Goal: Task Accomplishment & Management: Manage account settings

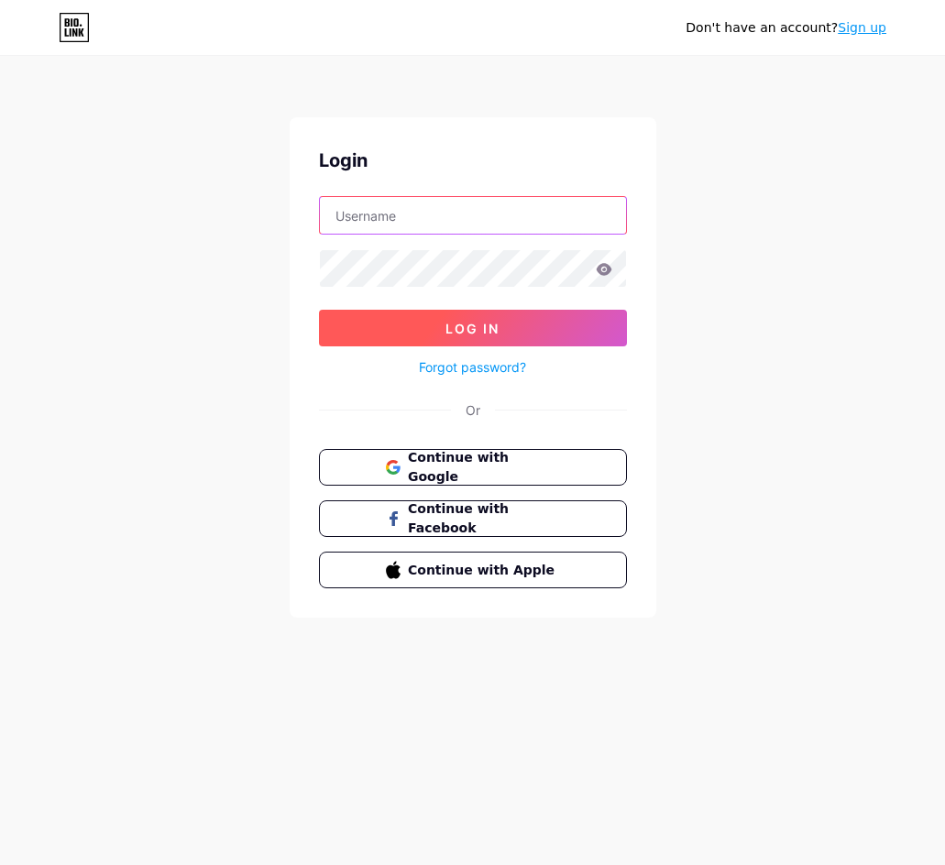
type input "[EMAIL_ADDRESS][DOMAIN_NAME]"
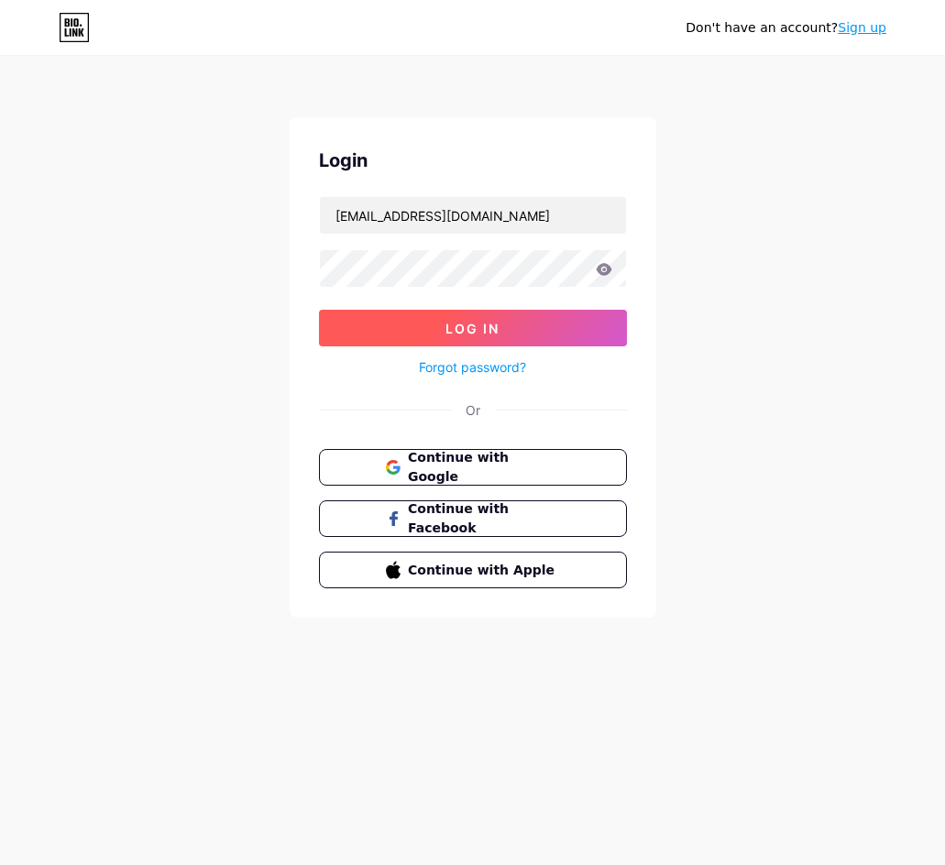
click at [497, 337] on button "Log In" at bounding box center [473, 328] width 308 height 37
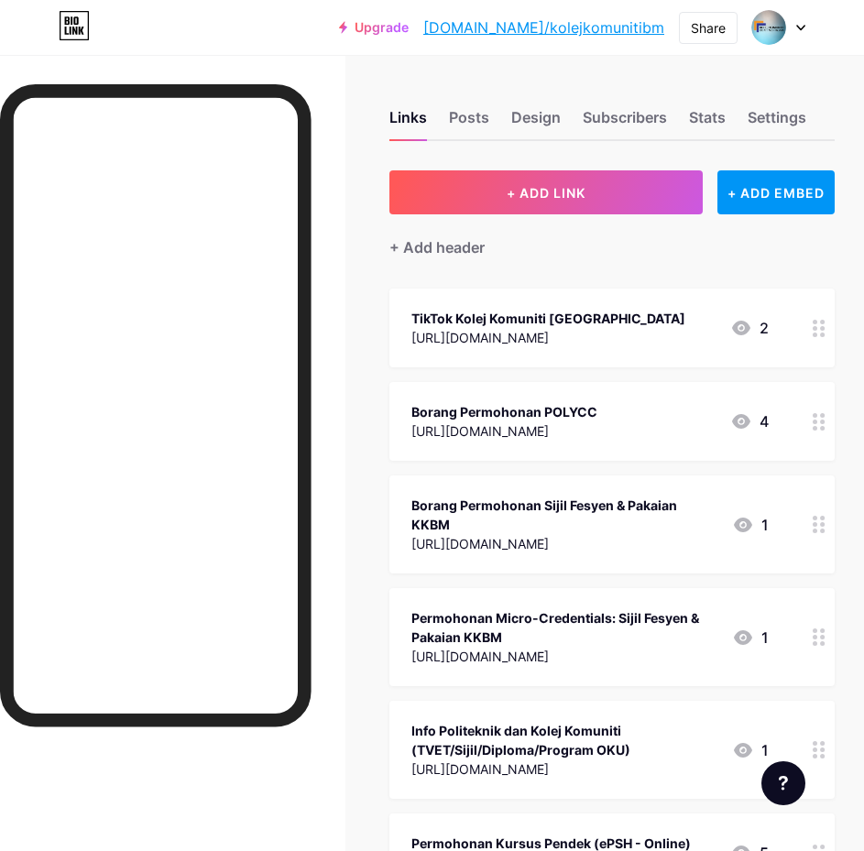
click at [606, 19] on link "[DOMAIN_NAME]/kolejkomunitibm" at bounding box center [543, 27] width 241 height 22
click at [701, 37] on div "Share" at bounding box center [708, 27] width 35 height 19
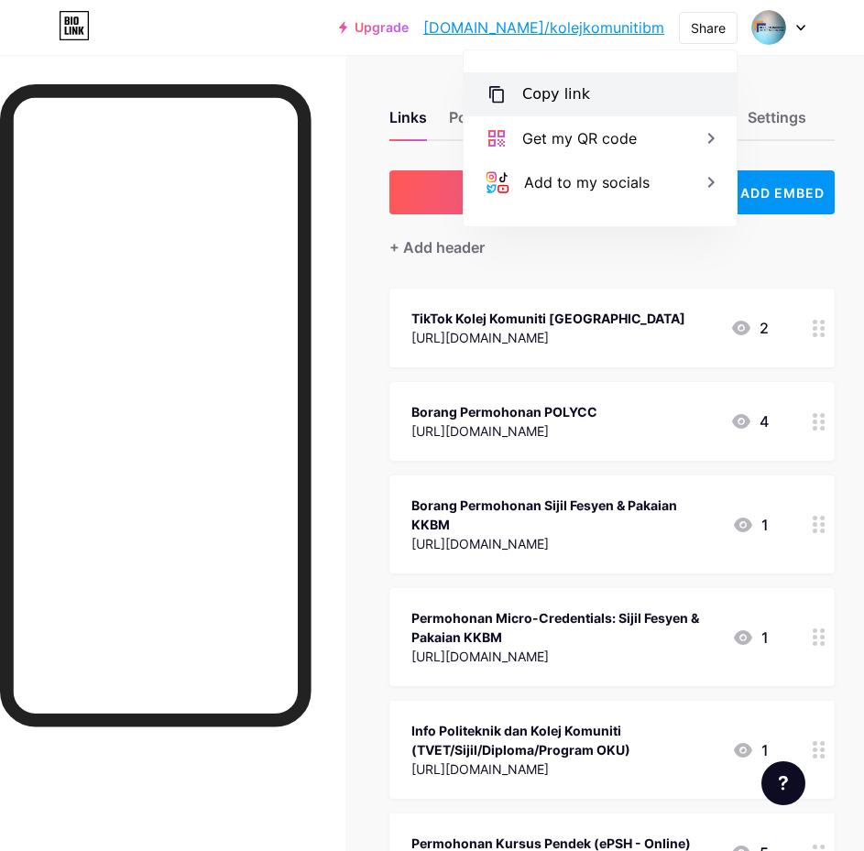
click at [617, 100] on div "Copy link" at bounding box center [600, 94] width 273 height 44
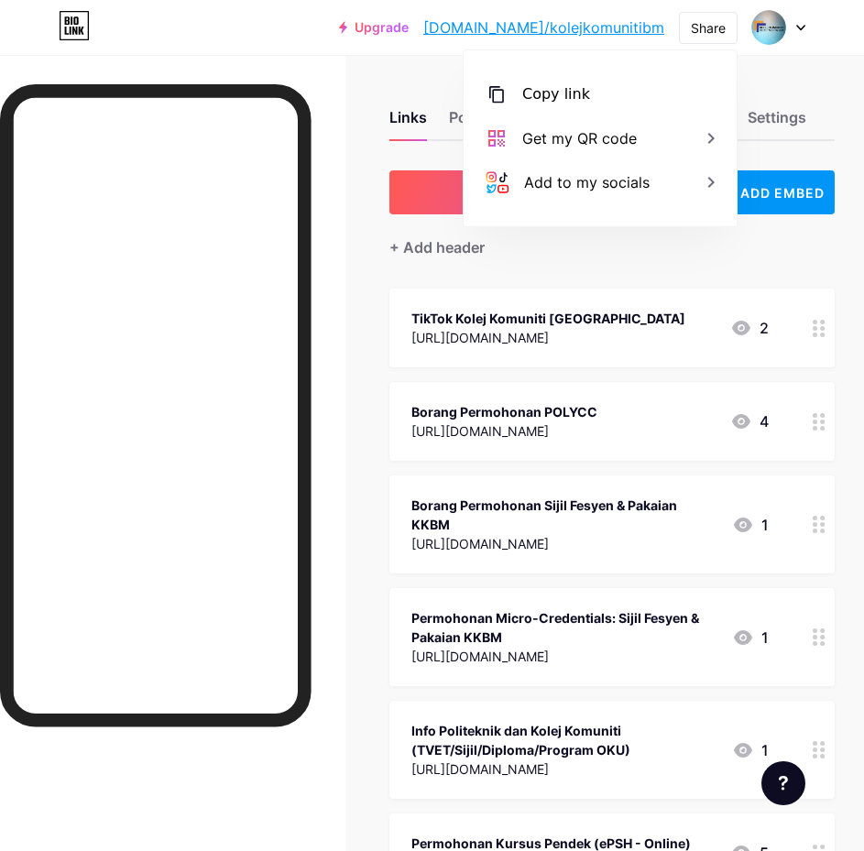
click at [341, 84] on div at bounding box center [173, 480] width 346 height 851
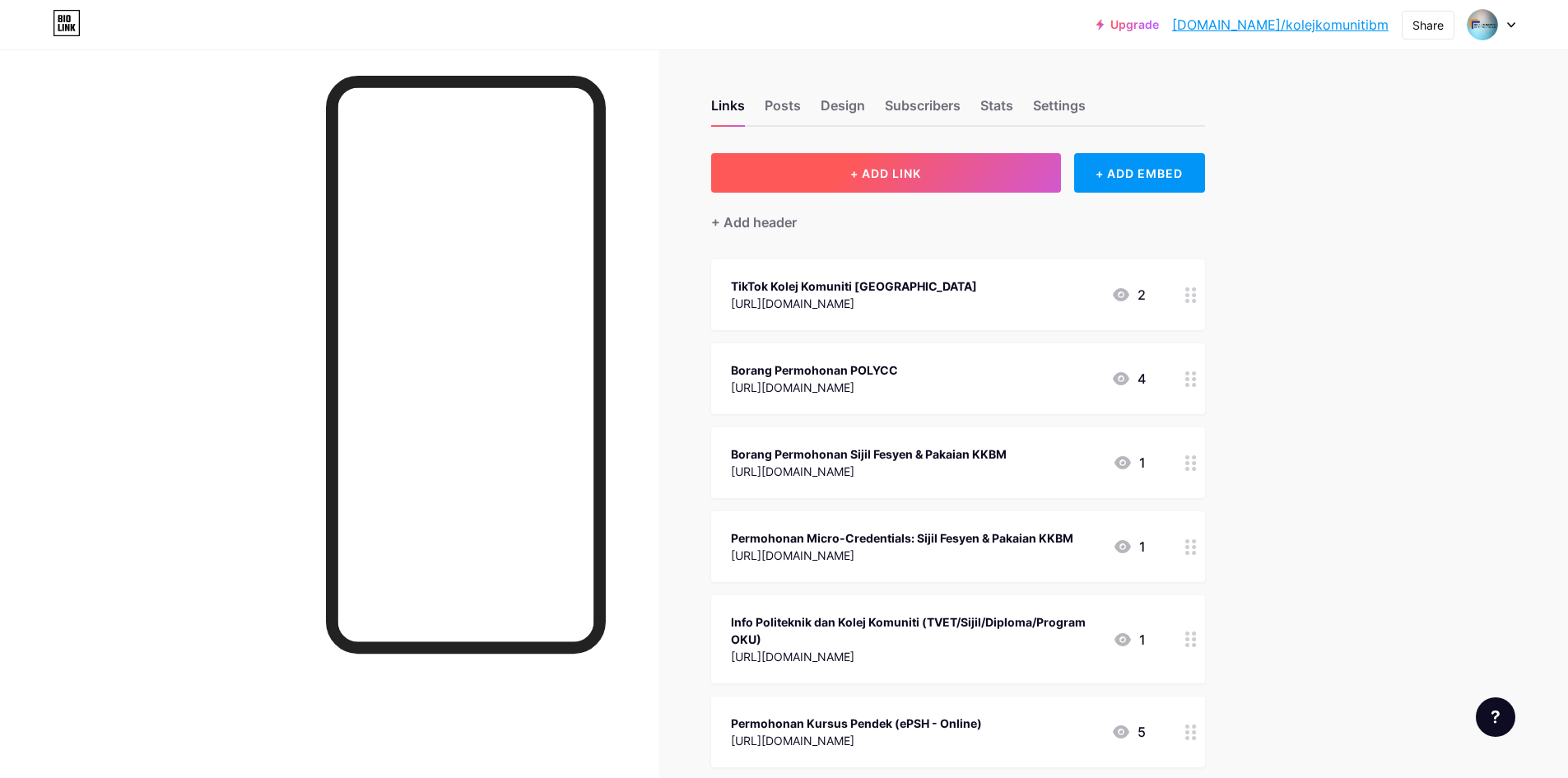
click at [848, 181] on button "+ ADD LINK" at bounding box center [886, 172] width 350 height 40
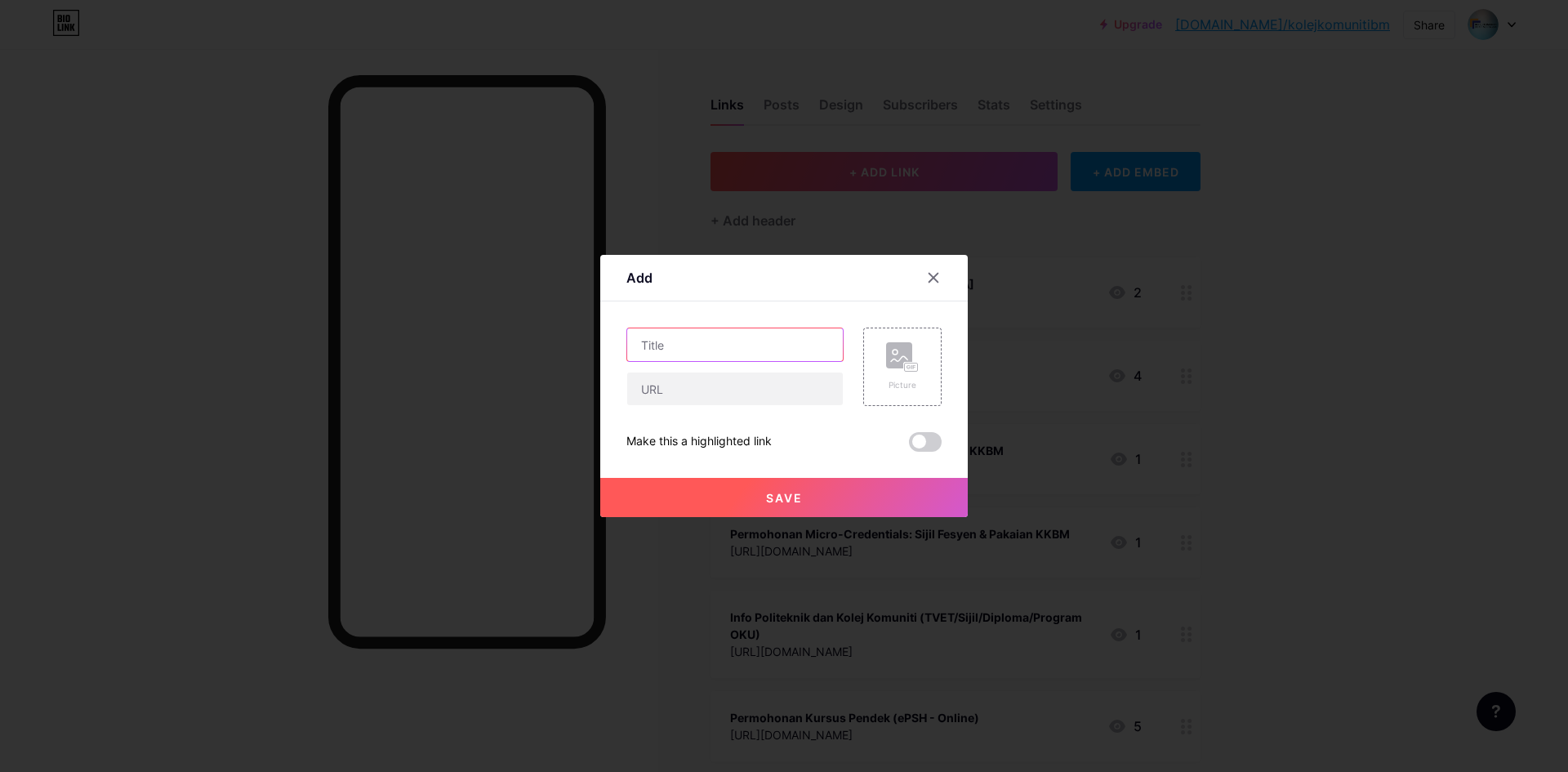
click at [699, 341] on input "text" at bounding box center [735, 344] width 216 height 33
click at [707, 388] on input "text" at bounding box center [735, 389] width 216 height 33
drag, startPoint x: 696, startPoint y: 84, endPoint x: 711, endPoint y: 84, distance: 15.0
click at [696, 84] on div at bounding box center [784, 386] width 1568 height 772
